Goal: Communication & Community: Participate in discussion

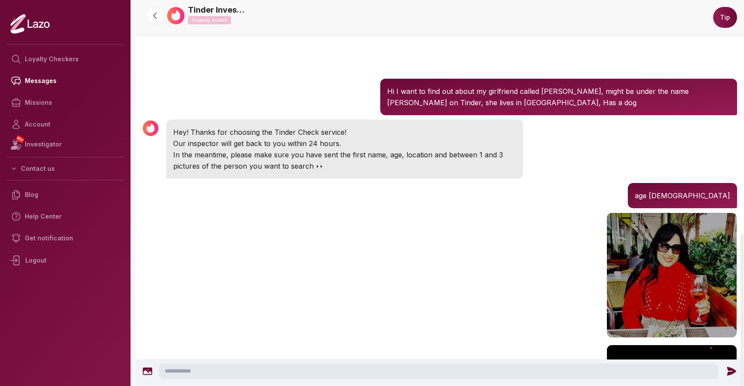
scroll to position [594, 0]
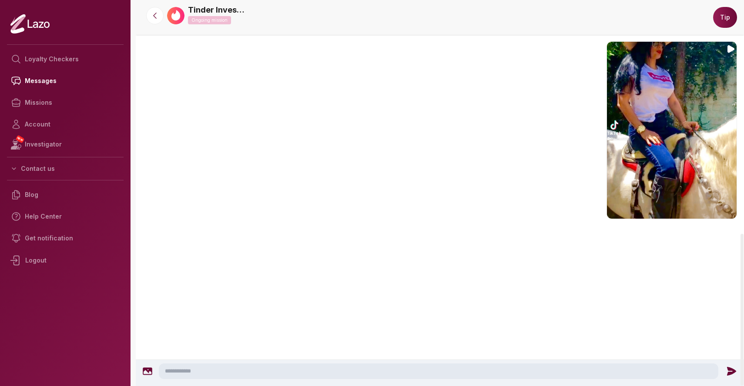
click at [229, 217] on div "Tinder Investigator 4:23 PM" at bounding box center [440, 131] width 608 height 185
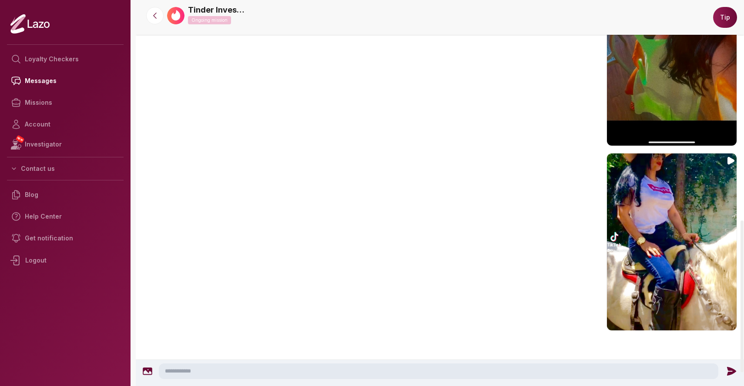
scroll to position [594, 0]
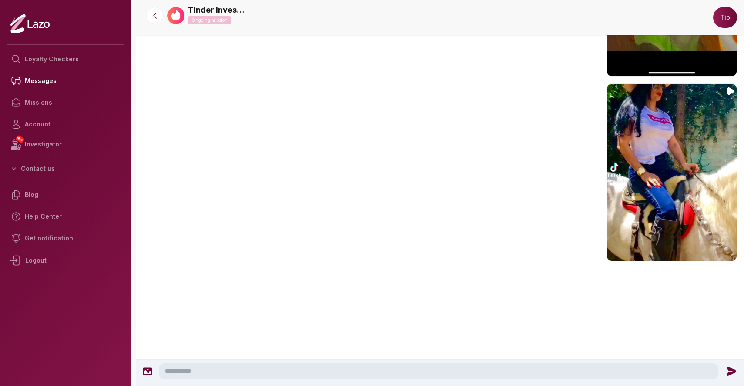
scroll to position [557, 0]
